Goal: Obtain resource: Download file/media

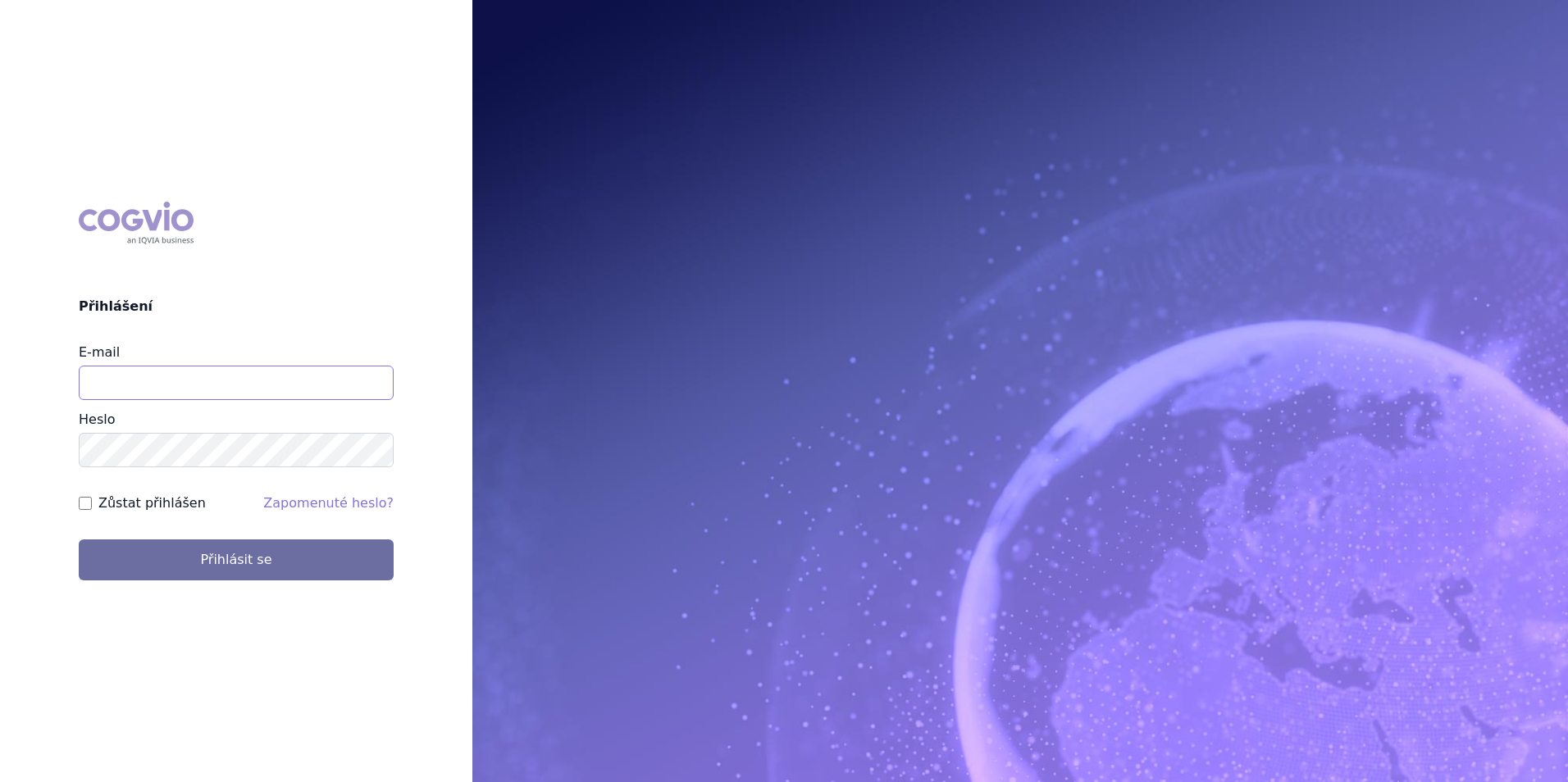
click at [250, 389] on input "E-mail" at bounding box center [236, 383] width 315 height 34
type input "andrea.posivalova@ucb.com"
click at [78, 539] on button "Přihlásit se" at bounding box center [236, 560] width 315 height 41
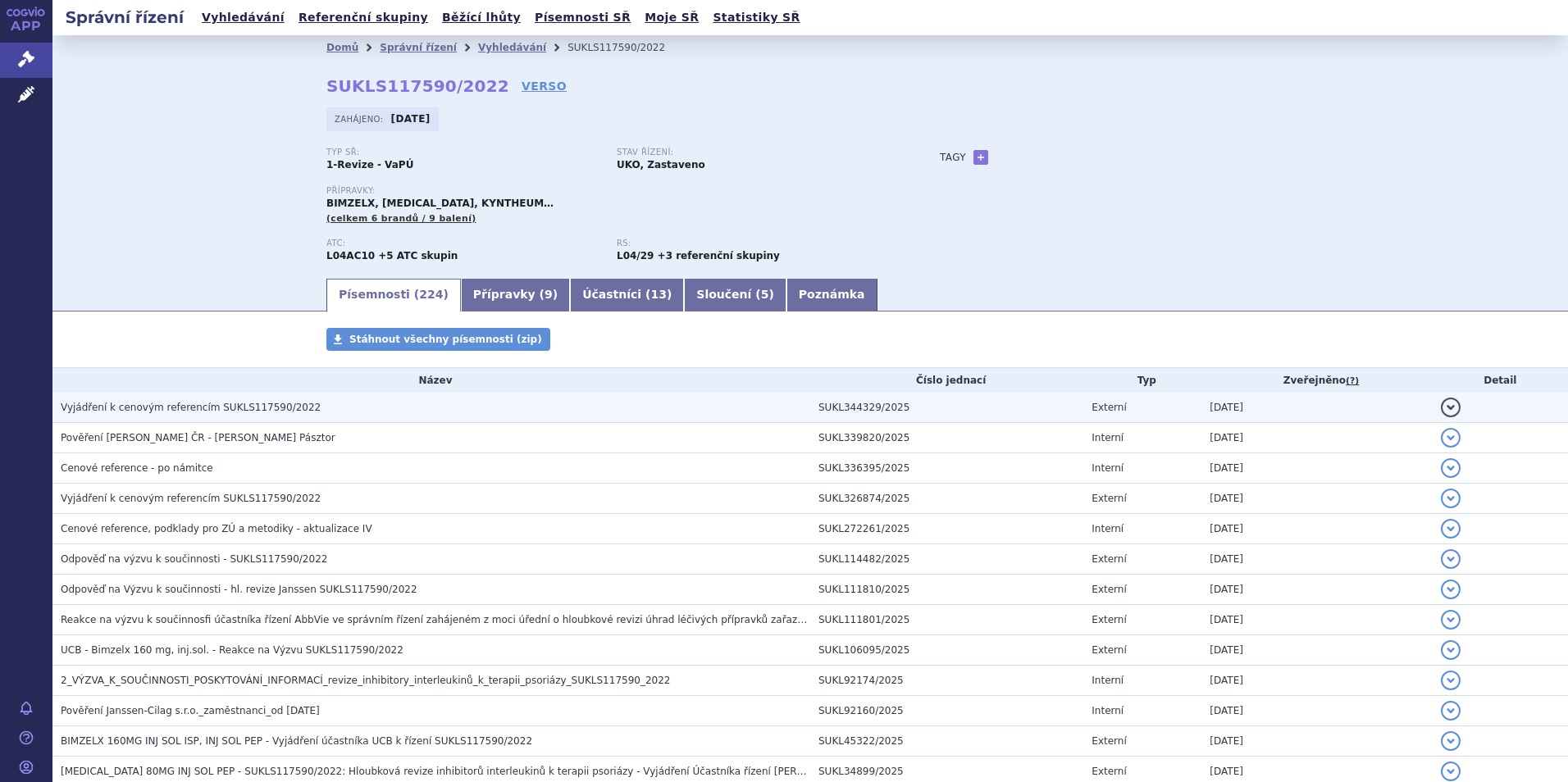
click at [152, 407] on span "Vyjádření k cenovým referencím SUKLS117590/2022" at bounding box center [190, 407] width 260 height 11
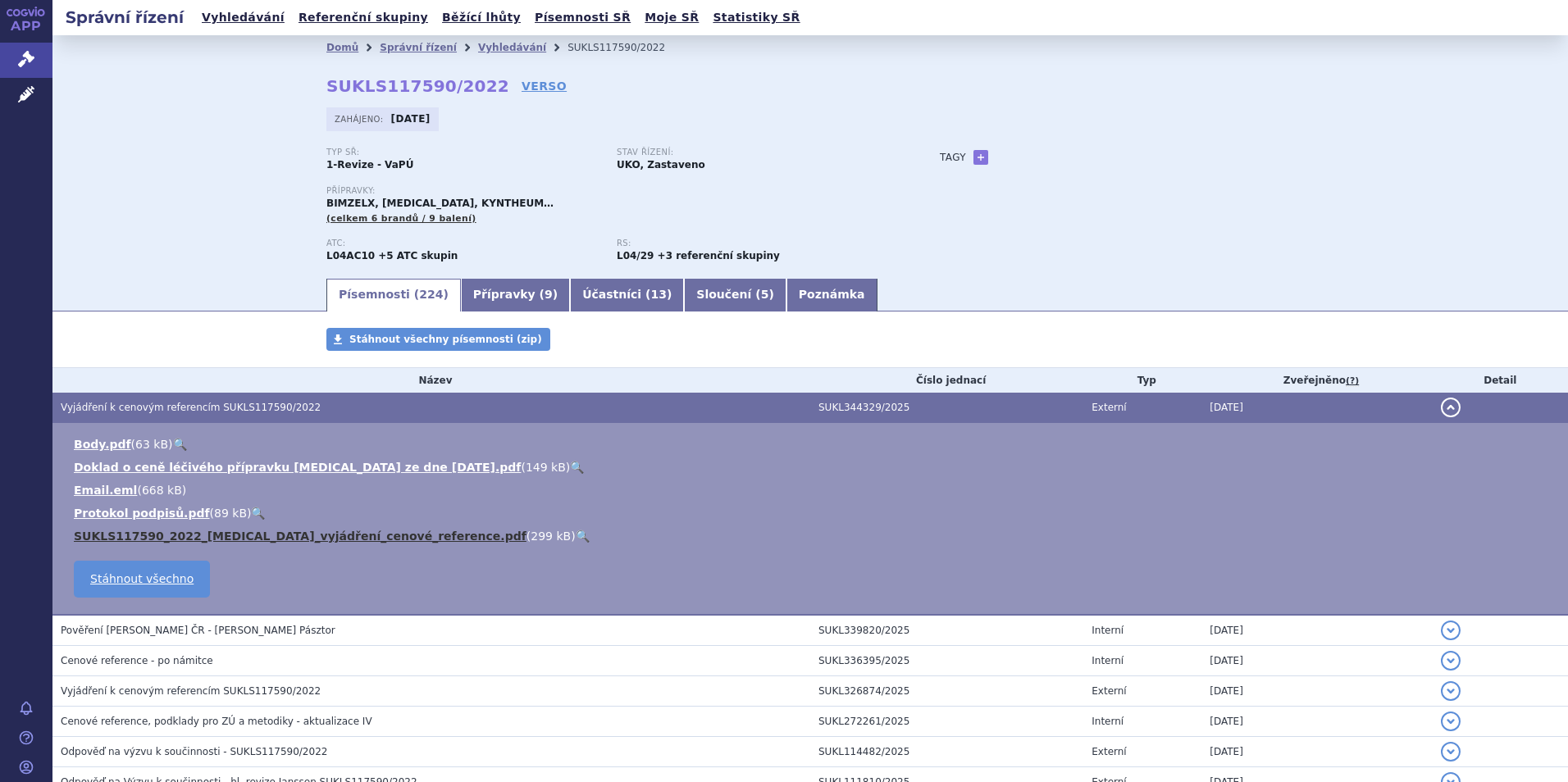
click at [187, 531] on link "SUKLS117590_2022_[MEDICAL_DATA]_vyjádření_cenové_reference.pdf" at bounding box center [300, 535] width 453 height 13
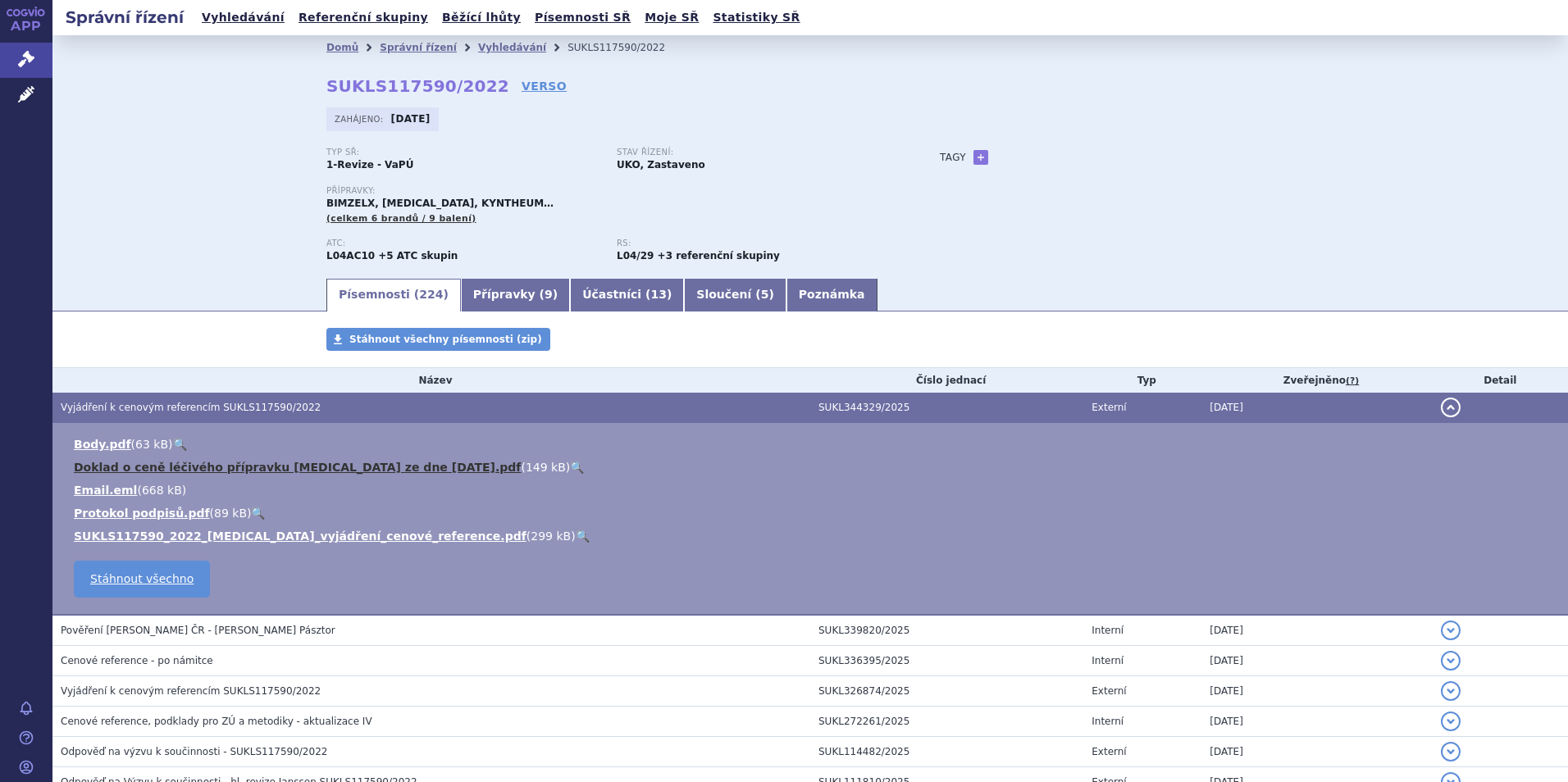
click at [139, 465] on link "Doklad o ceně léčivého přípravku [MEDICAL_DATA] ze dne [DATE].pdf" at bounding box center [297, 466] width 447 height 13
